Goal: Transaction & Acquisition: Purchase product/service

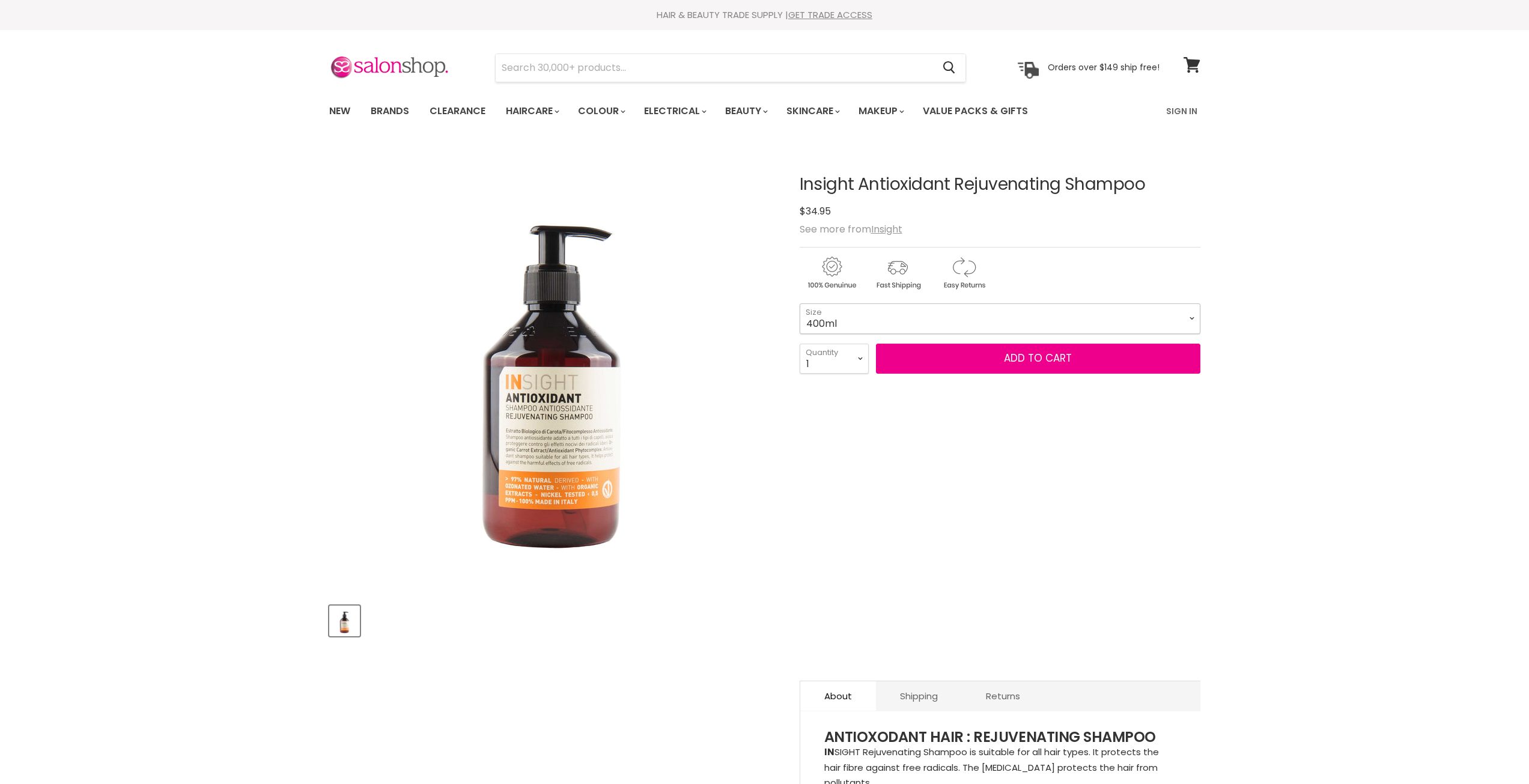
click at [940, 325] on select "400ml 900ml" at bounding box center [1000, 319] width 401 height 30
click at [800, 304] on select "400ml 900ml" at bounding box center [1000, 319] width 401 height 30
select select "900ml"
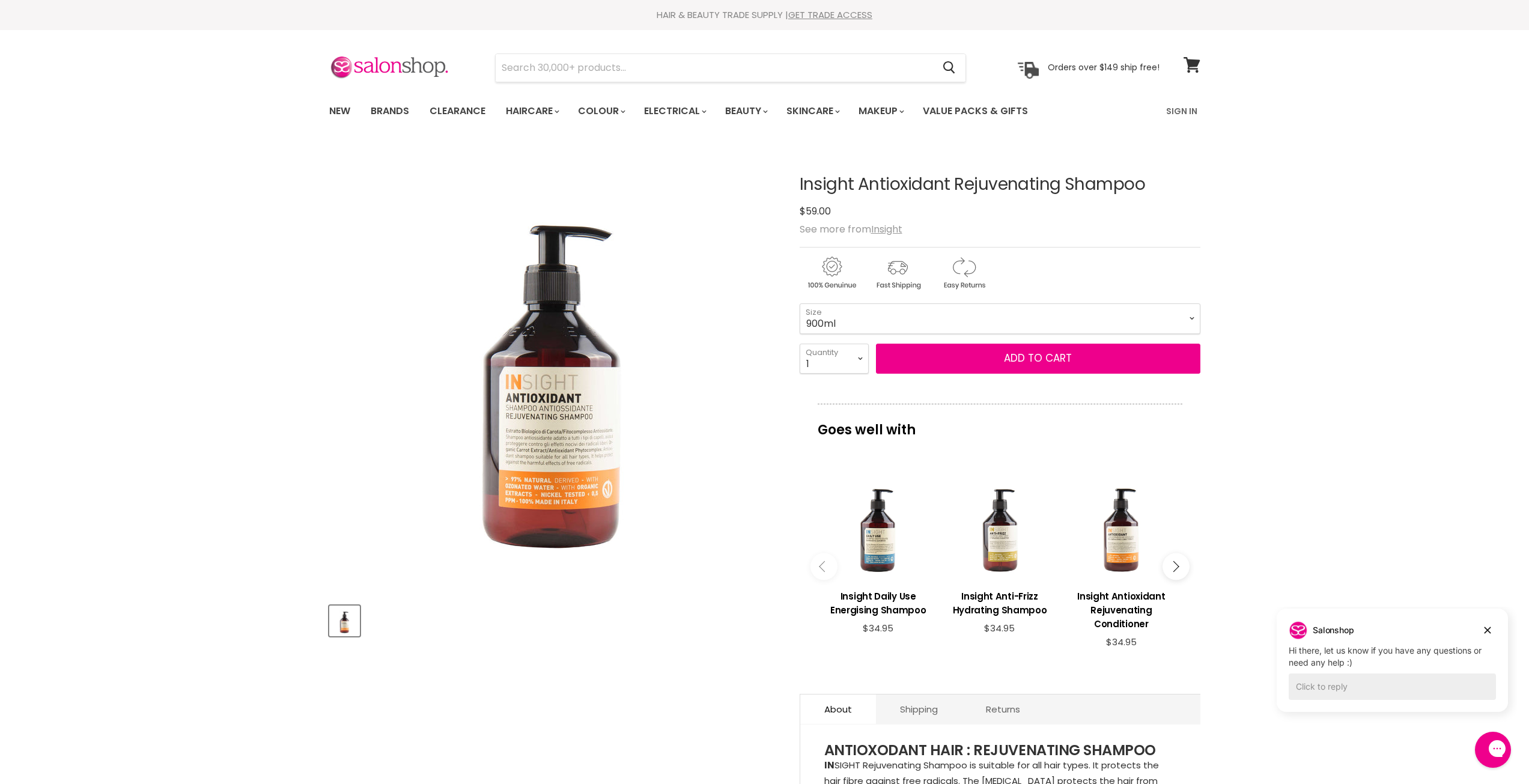
click at [865, 357] on select "1 2 3 4 5 6 7 8 9 10+" at bounding box center [834, 359] width 69 height 30
select select "2"
click at [800, 344] on select "1 2 3 4 5 6 7 8 9 10+" at bounding box center [834, 359] width 69 height 30
type input "2"
click at [963, 349] on button "Add to cart" at bounding box center [1038, 359] width 325 height 30
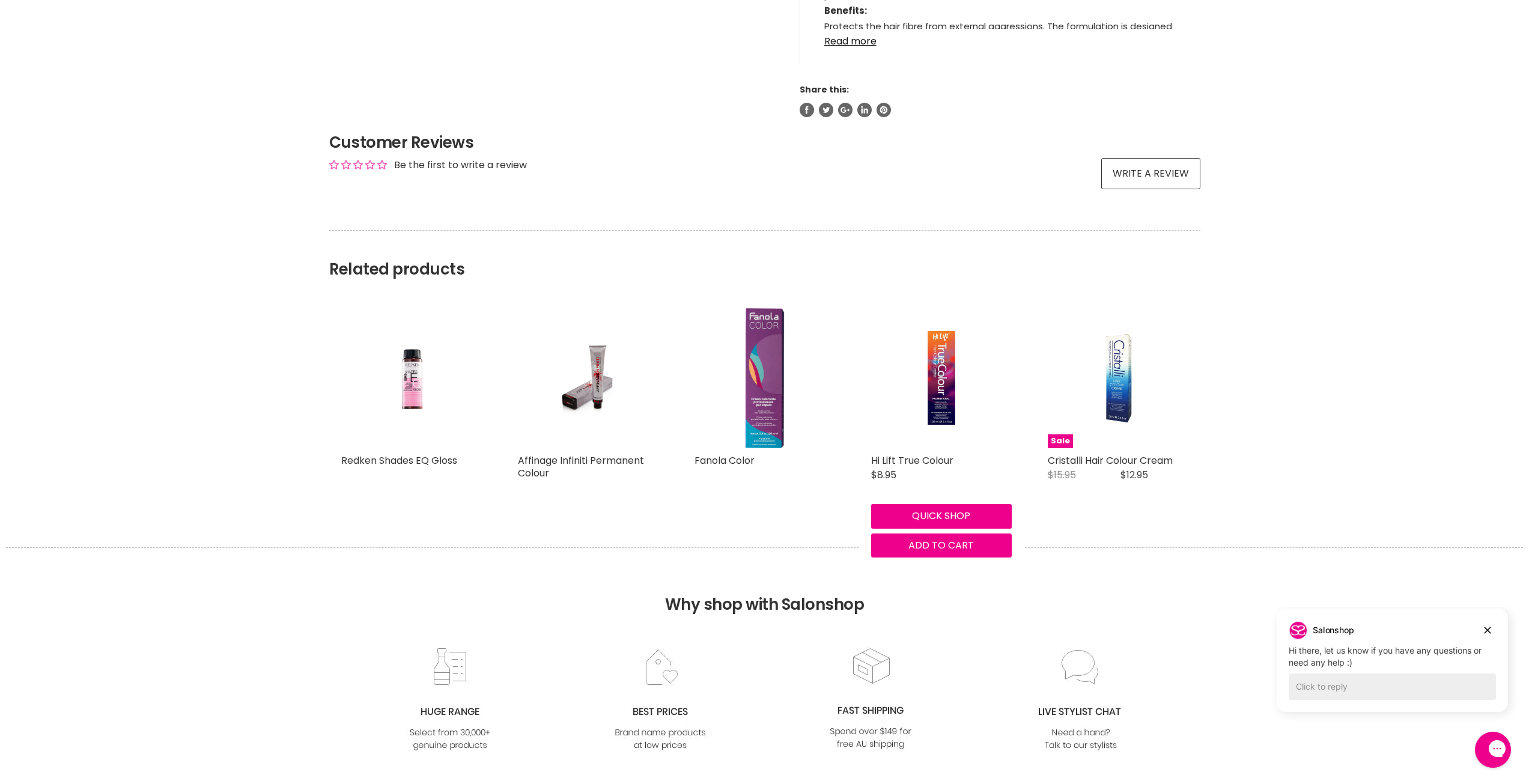
scroll to position [1302, 0]
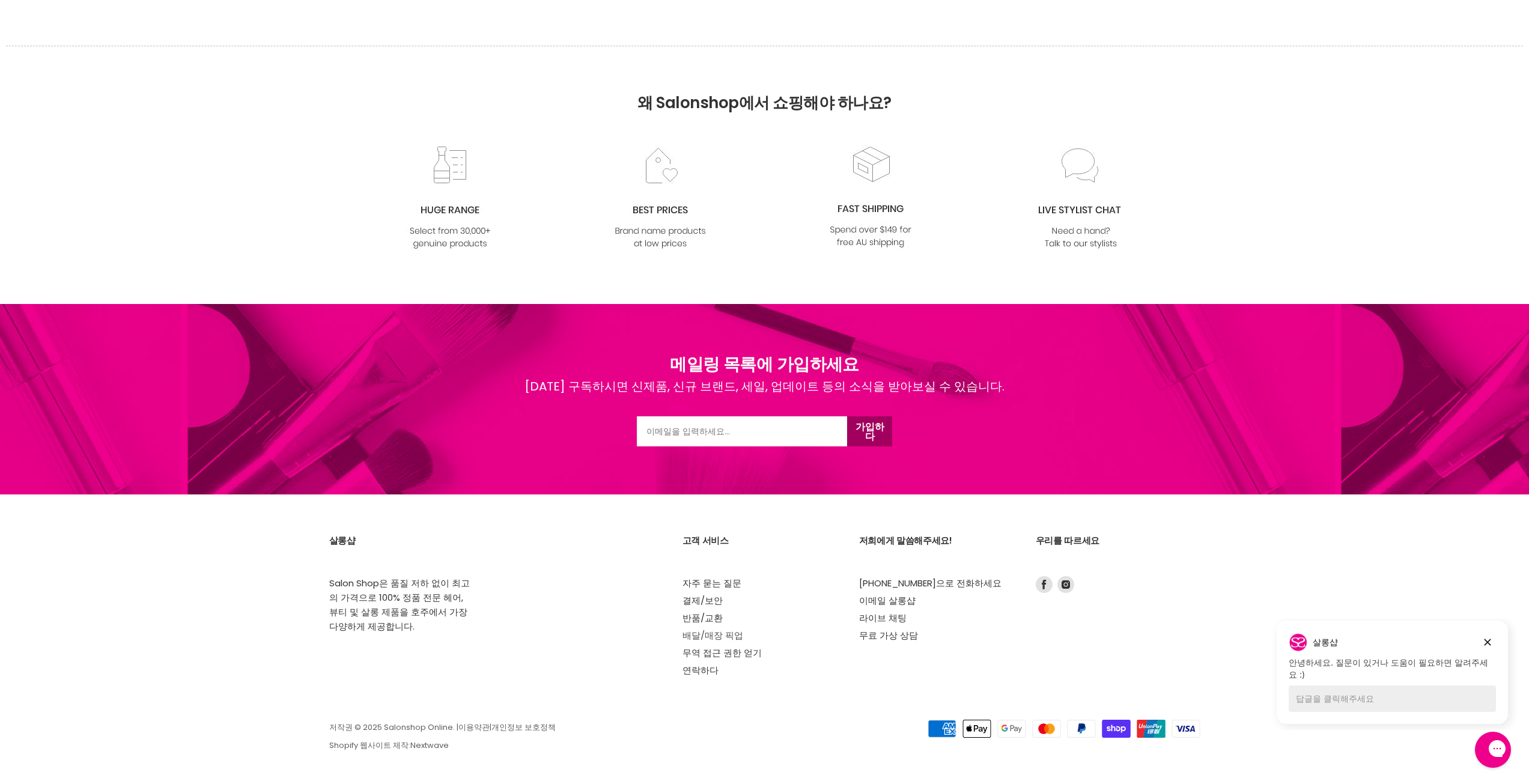
click at [704, 638] on font "배달/매장 픽업" at bounding box center [713, 634] width 61 height 12
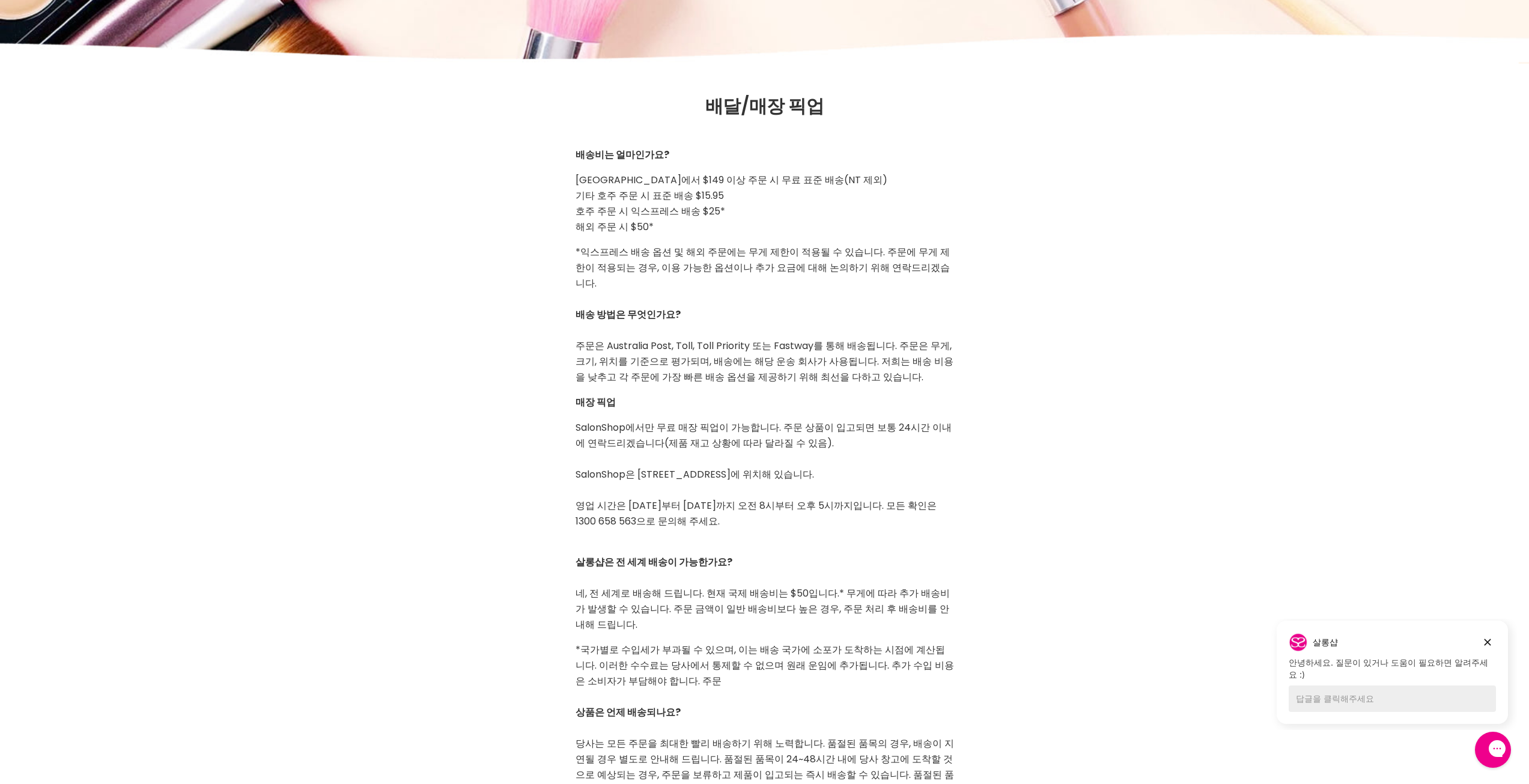
click at [1260, 246] on article "배달/매장 픽업 배송비는 얼마인가요? 호주에서 $149 이상 주문 시 무료 표준 배송(NT 제외) 기타 호주 주문 시 표준 배송 $15.95 …" at bounding box center [764, 564] width 1529 height 936
drag, startPoint x: 597, startPoint y: 201, endPoint x: 694, endPoint y: 192, distance: 97.4
click at [694, 192] on font "기타 호주 주문 시 표준 배송 $15.95" at bounding box center [650, 196] width 148 height 14
click at [737, 225] on p "호주에서 $149 이상 주문 시 무료 표준 배송(NT 제외) 기타 호주 주문 시 표준 배송 $15.95 호주 주문 시 익스프레스 배송 $25*…" at bounding box center [764, 204] width 379 height 63
drag, startPoint x: 715, startPoint y: 591, endPoint x: 851, endPoint y: 594, distance: 136.0
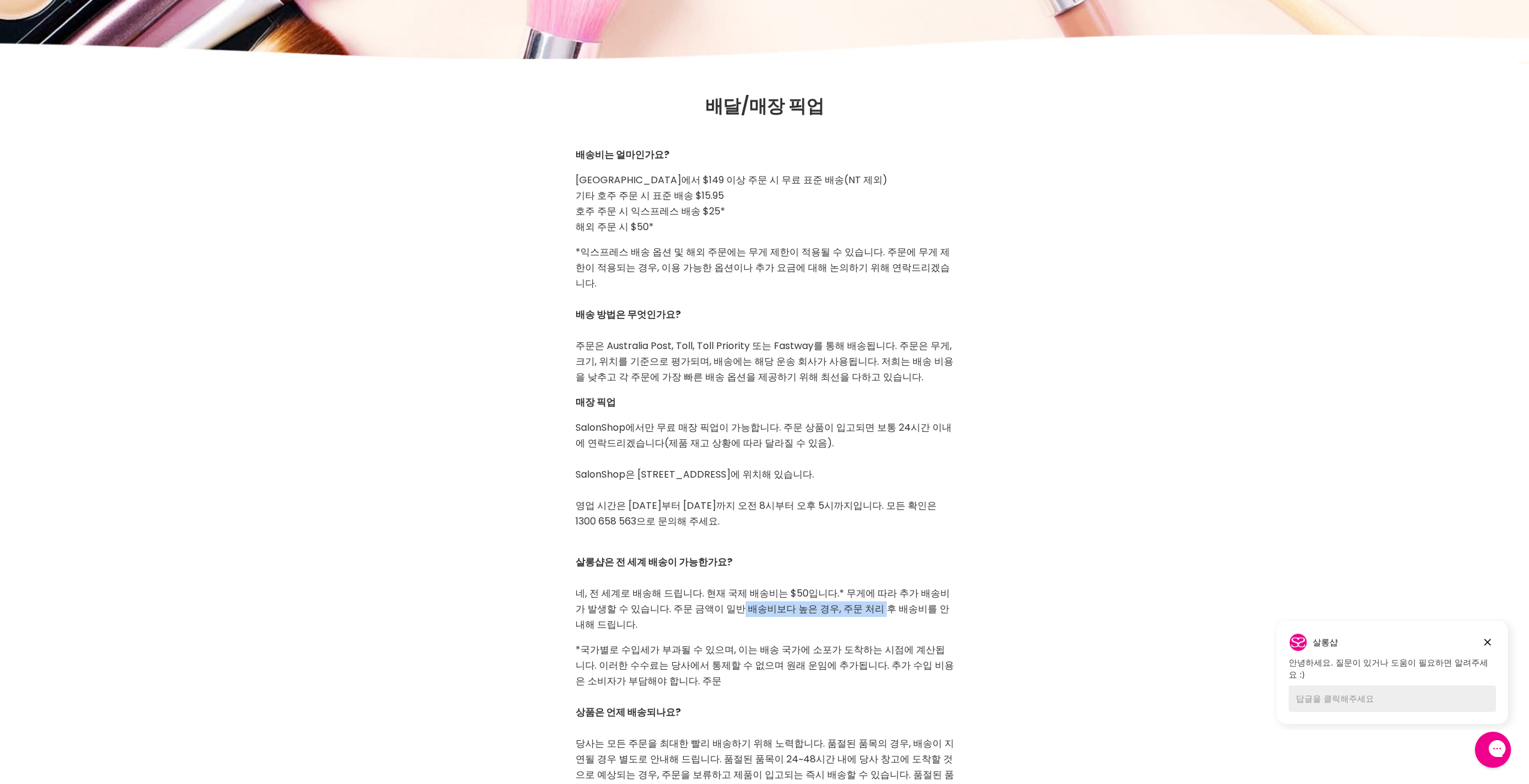
click at [850, 594] on font "* 무게에 따라 추가 배송비가 발생할 수 있습니다. 주문 금액이 일반 배송비보다 높은 경우, 주문 처리 후 배송비를 안내해 드립니다." at bounding box center [763, 608] width 374 height 45
click at [861, 612] on p "살롱샵은 전 세계 배송이 가능한가요? 네, 전 세계로 배송해 드립니다. 현재 국제 배송비는 $50입니다. * 무게에 따라 추가 배송비가 발생할…" at bounding box center [764, 586] width 379 height 94
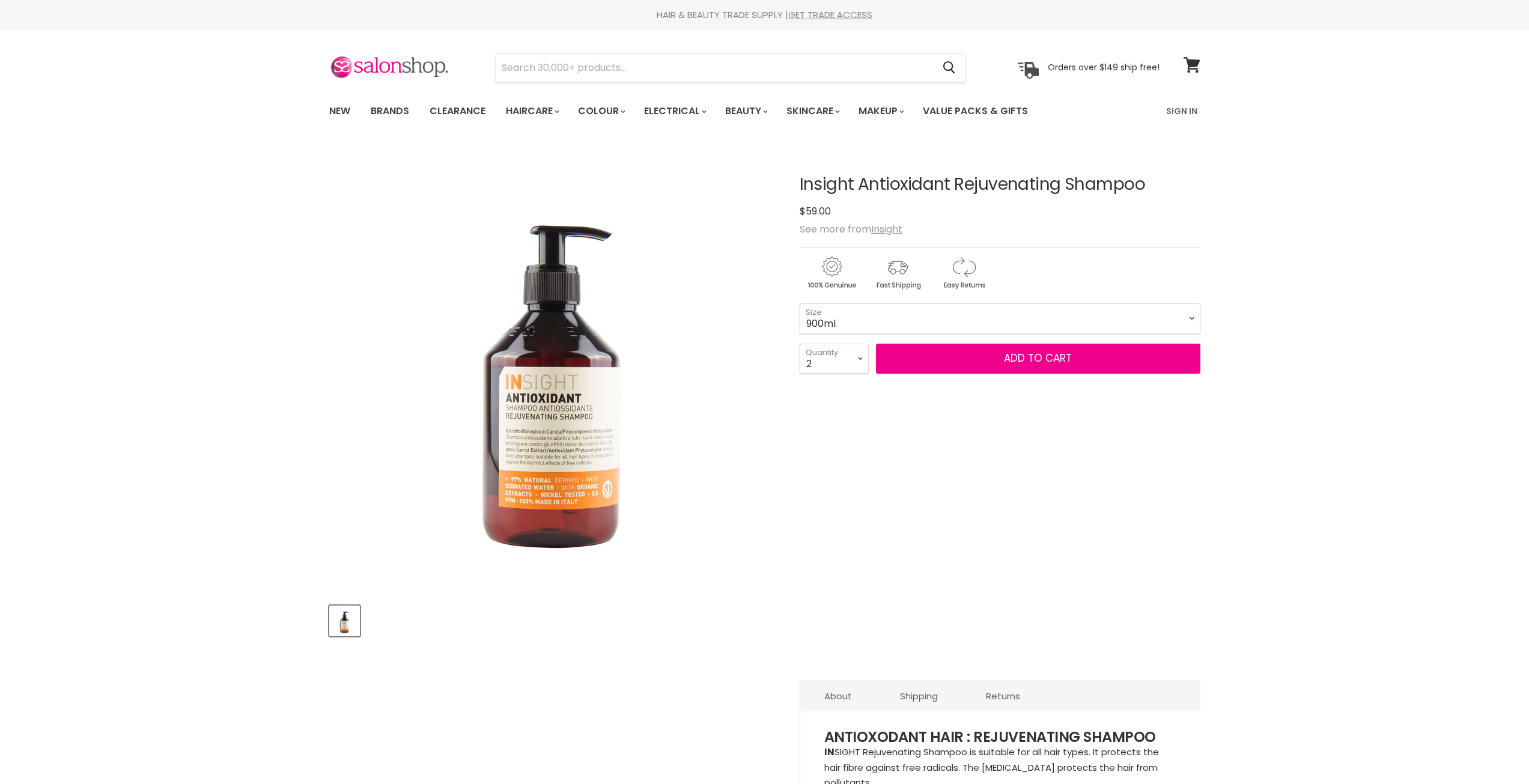
select select "2"
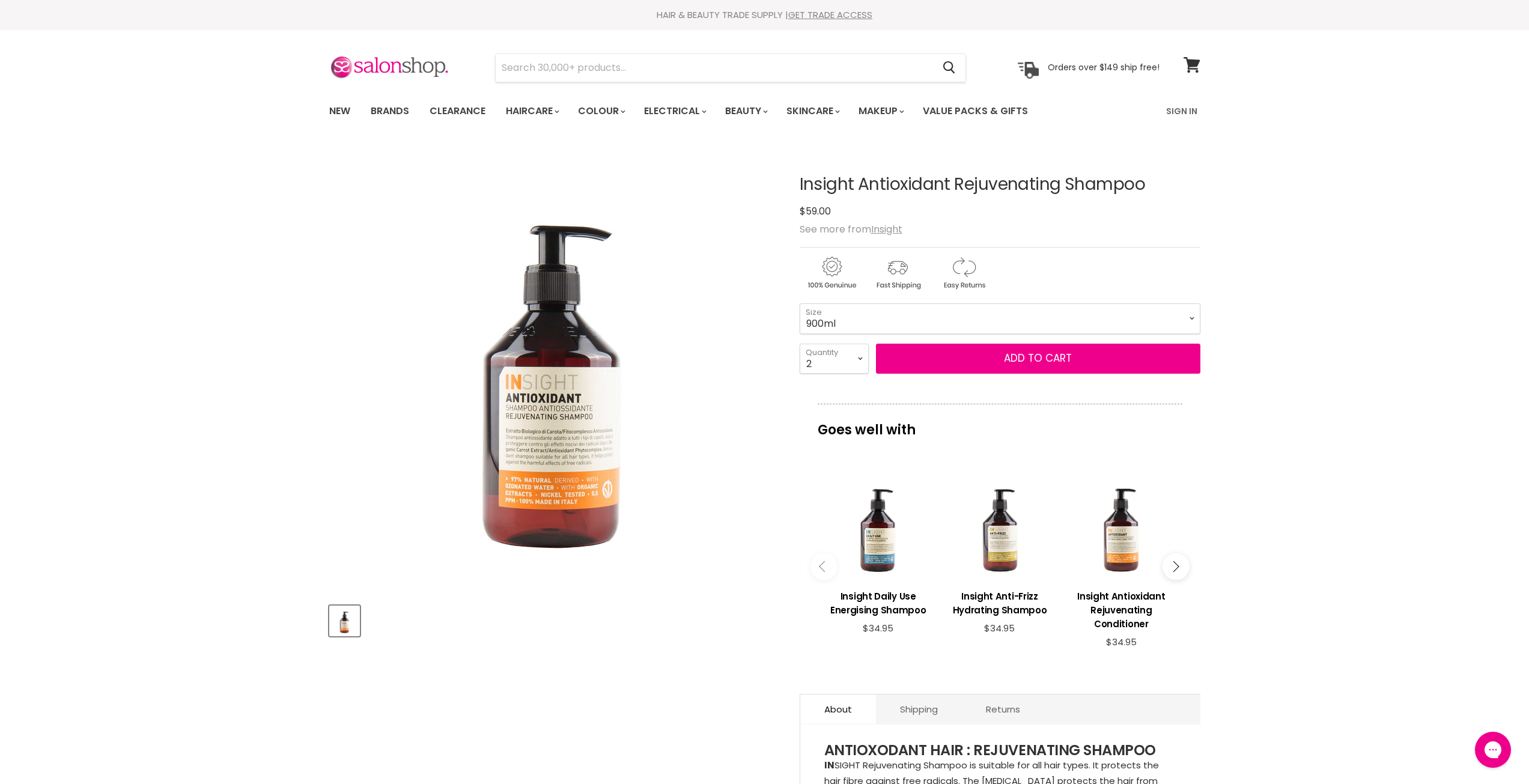
click at [983, 308] on select "400ml 900ml" at bounding box center [1000, 319] width 401 height 30
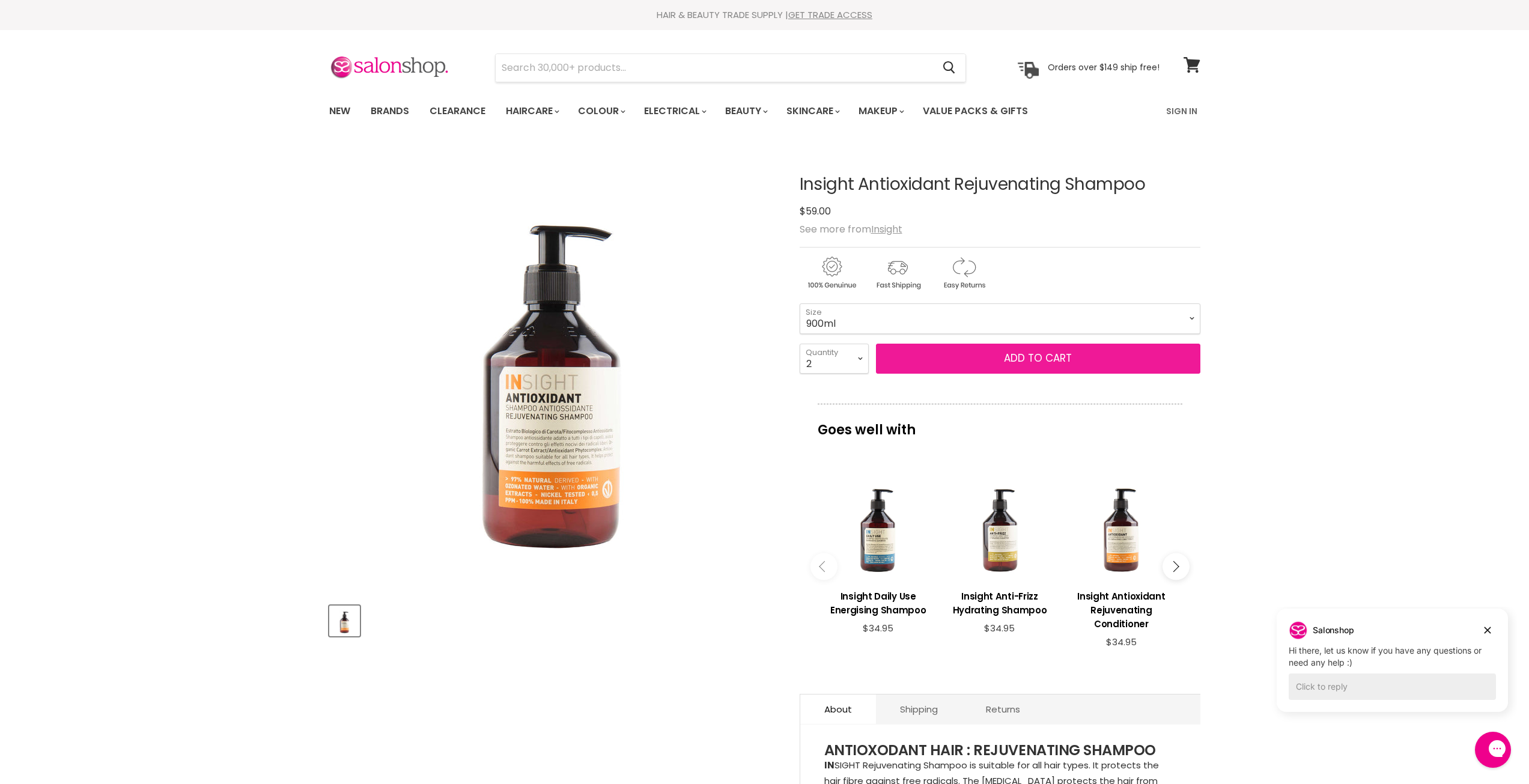
drag, startPoint x: 1232, startPoint y: 416, endPoint x: 1117, endPoint y: 370, distance: 123.9
click at [1232, 415] on div "Home Insight Antioxidant Rejuvenating Shampoo Click or scroll to zoom Tap or pi…" at bounding box center [764, 737] width 1529 height 1185
click at [1111, 367] on button "Add to cart" at bounding box center [1038, 359] width 325 height 30
drag, startPoint x: 1185, startPoint y: 61, endPoint x: 1200, endPoint y: 92, distance: 34.4
click at [1185, 62] on icon at bounding box center [1192, 65] width 17 height 15
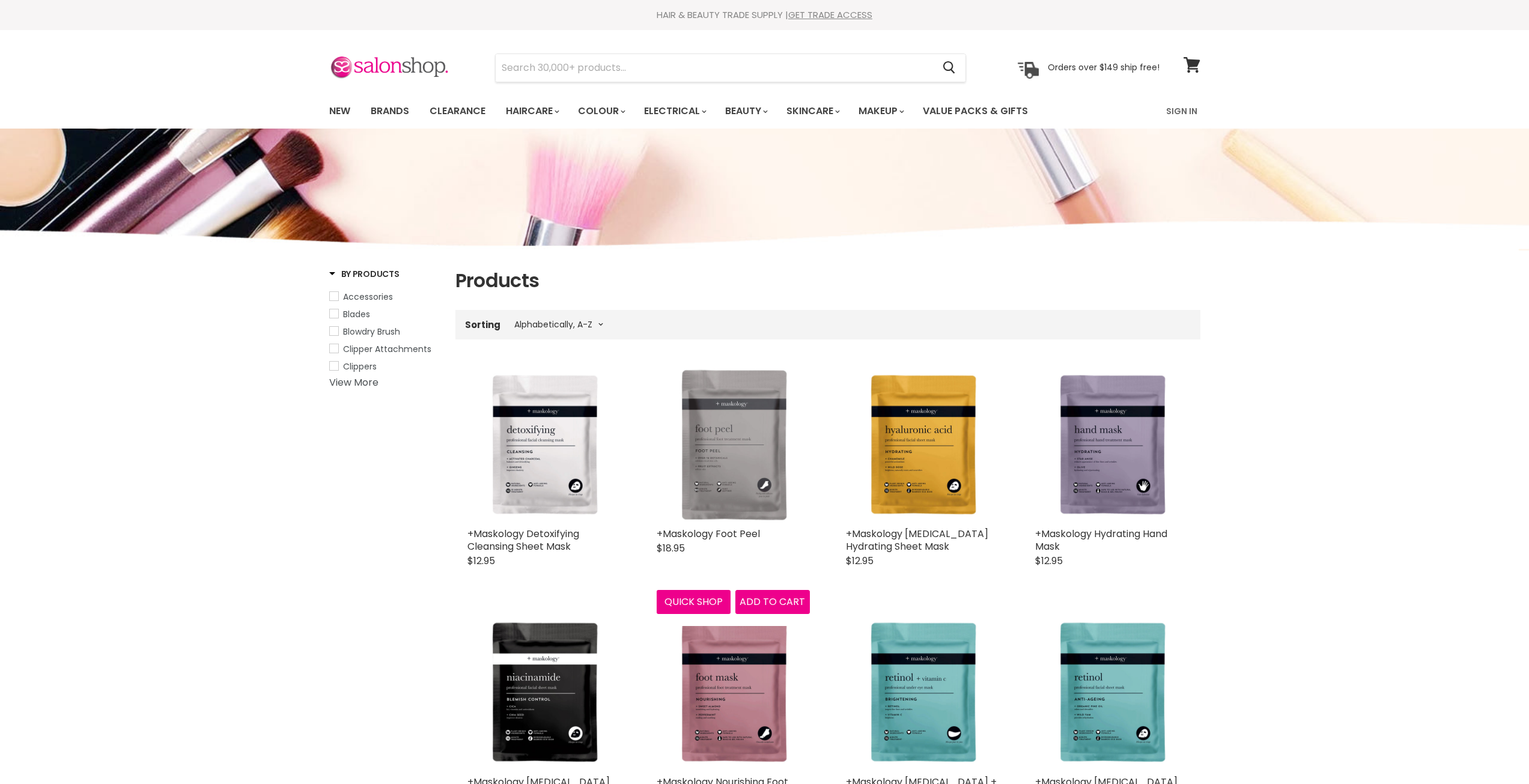
select select "title-ascending"
click at [1181, 72] on link "View cart" at bounding box center [1192, 65] width 28 height 28
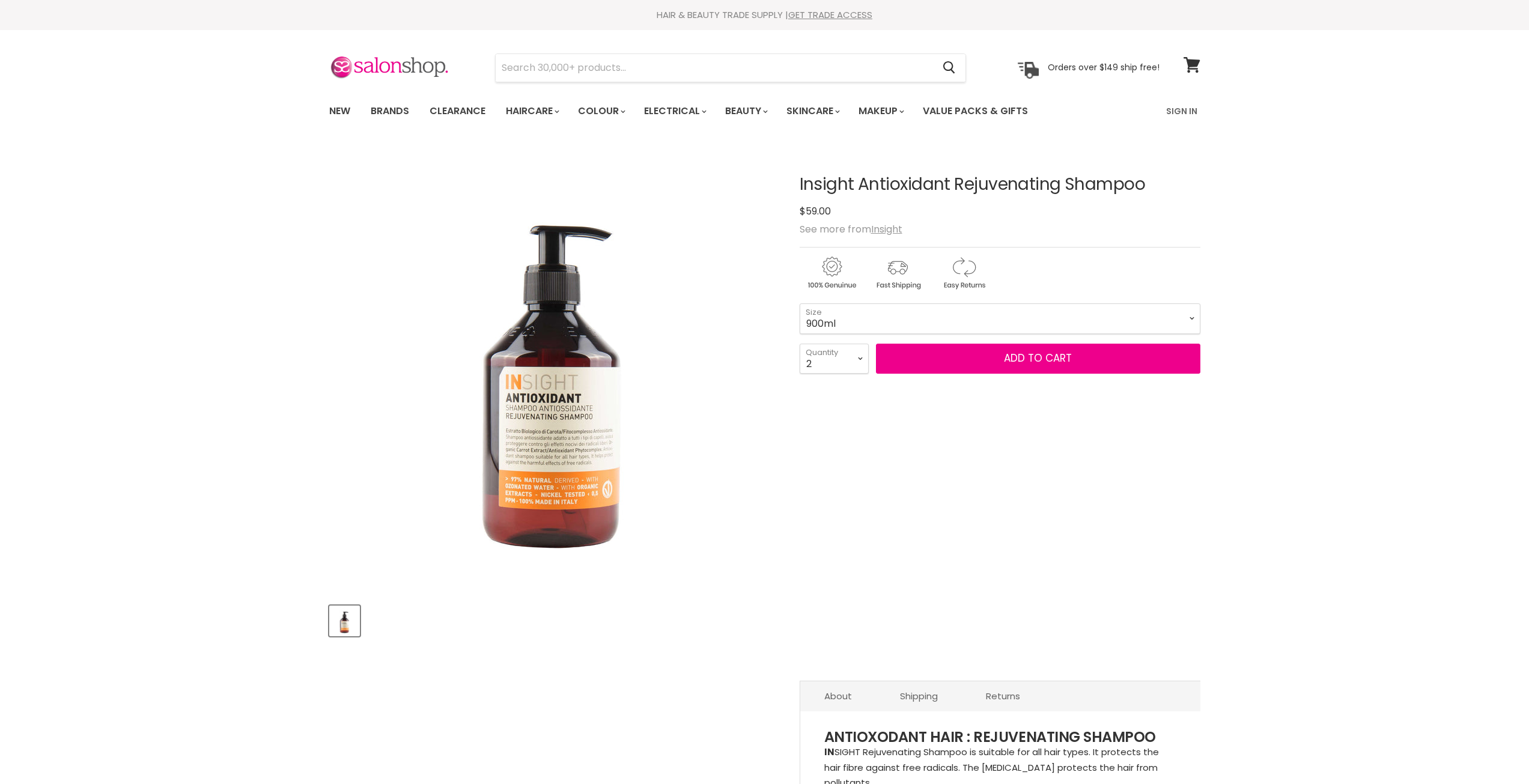
select select "2"
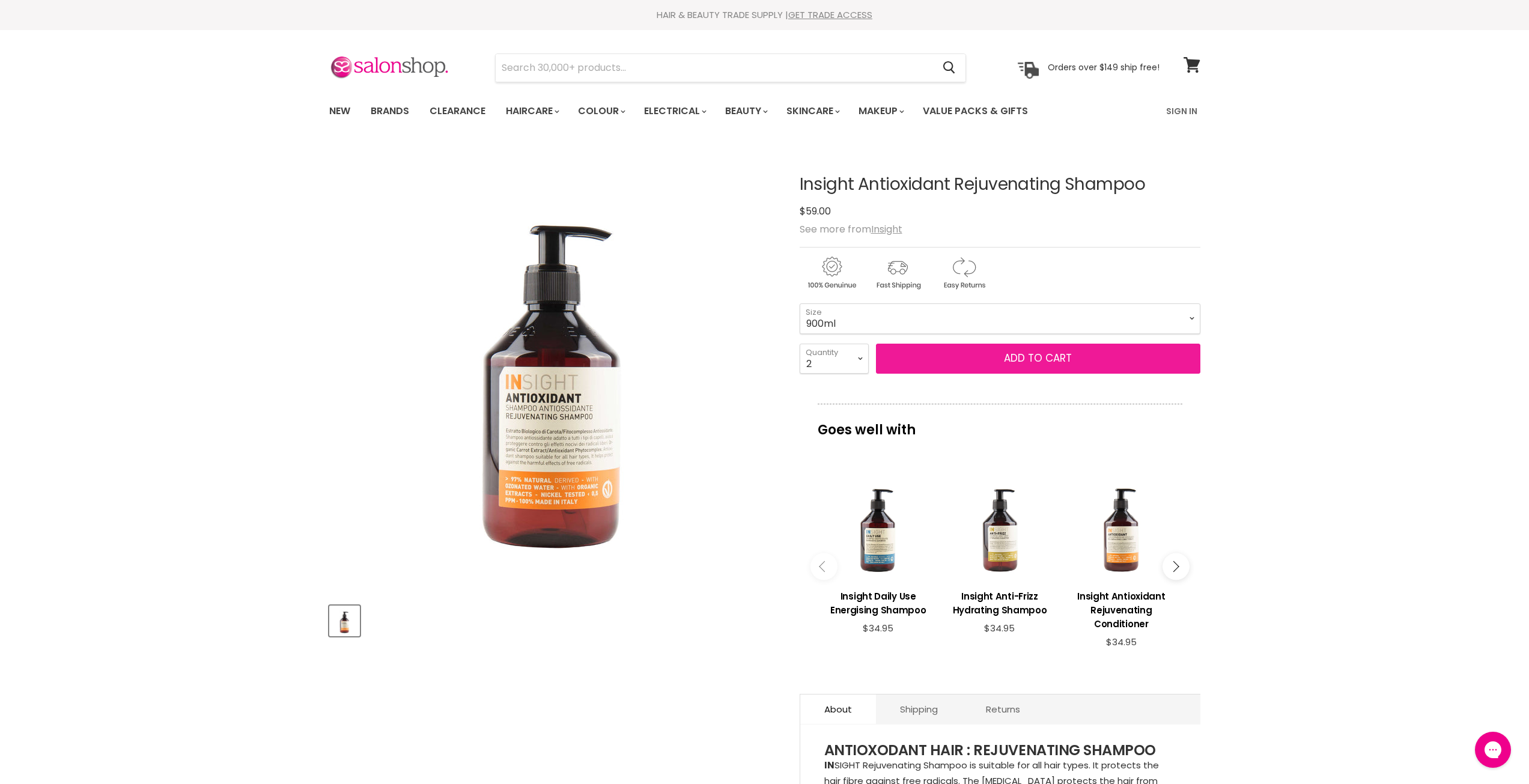
click at [953, 350] on button "Add to cart" at bounding box center [1038, 359] width 325 height 30
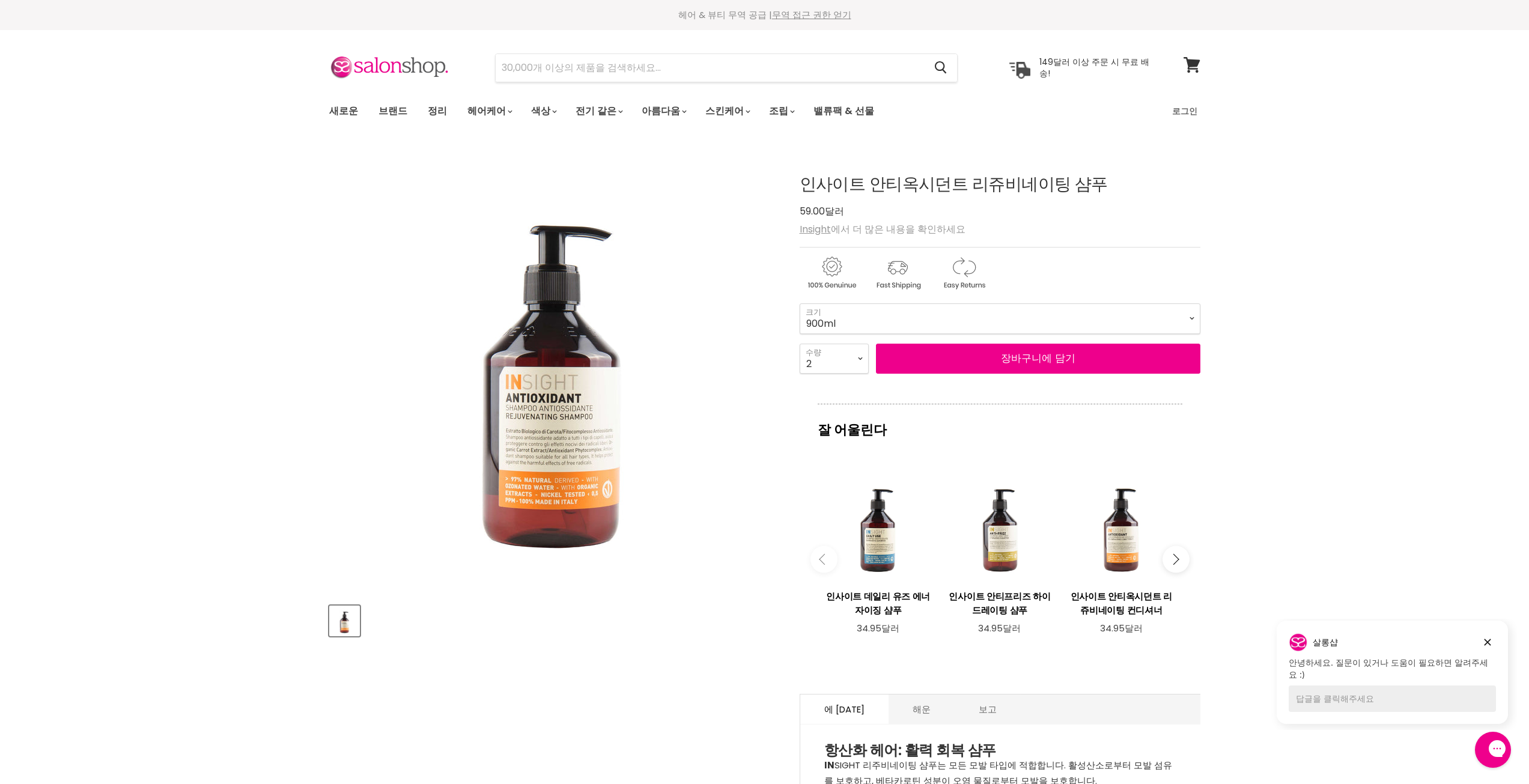
click at [1317, 304] on div "Home Insight Antioxidant Rejuvenating Shampoo 확대/축소하려면 클릭하거나 스크롤하세요 Tap or pinc…" at bounding box center [764, 737] width 1529 height 1185
click at [1035, 359] on font "장바구니에 담기" at bounding box center [1038, 357] width 74 height 14
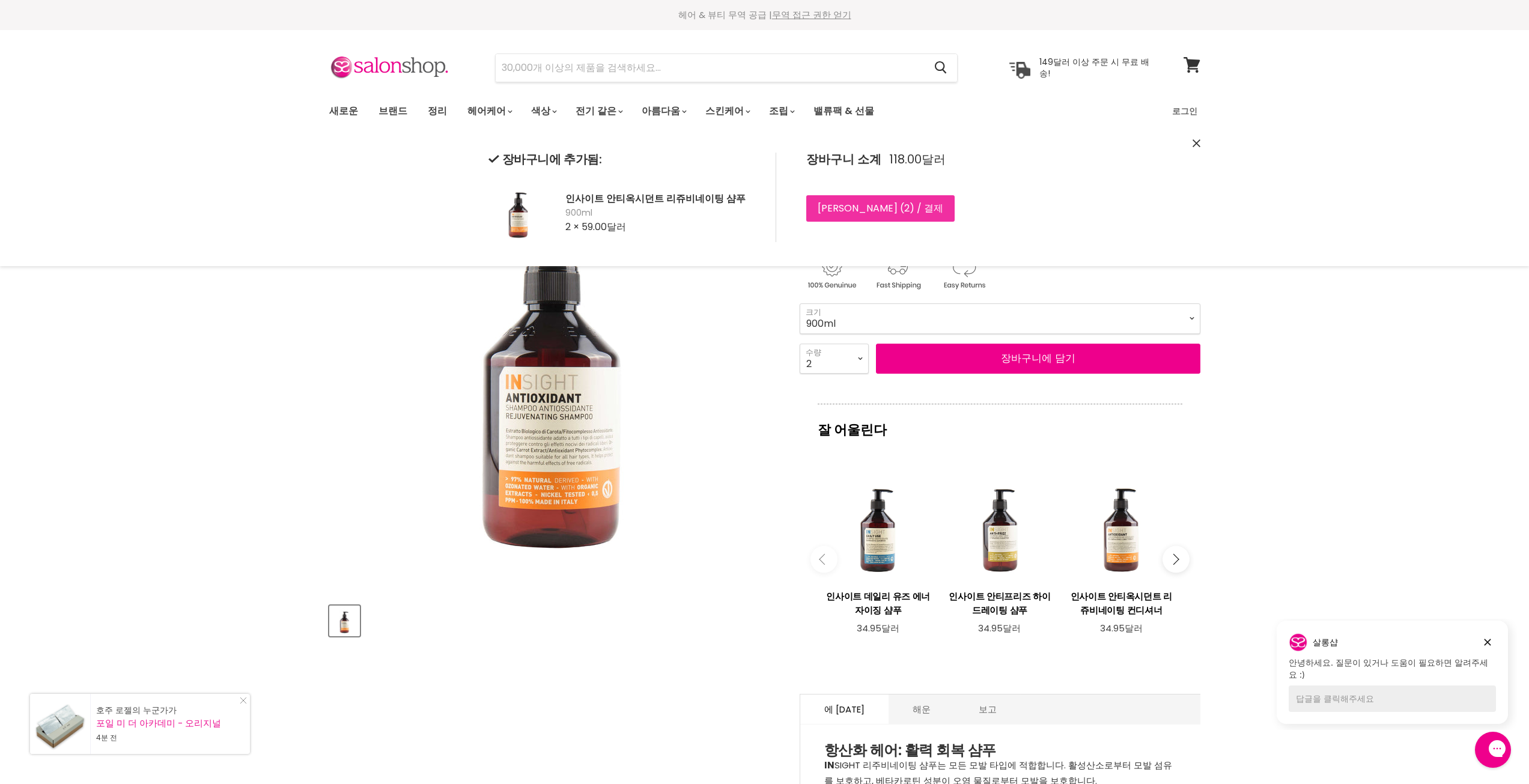
click at [855, 205] on font "[PERSON_NAME] (" at bounding box center [860, 208] width 86 height 14
